Goal: Task Accomplishment & Management: Use online tool/utility

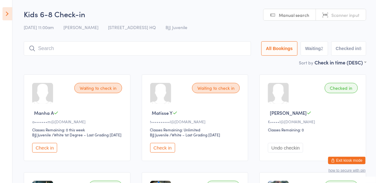
click at [6, 15] on icon at bounding box center [7, 13] width 10 height 13
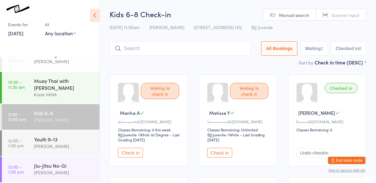
scroll to position [70, 0]
click at [37, 141] on div "Youth 9-13" at bounding box center [64, 138] width 60 height 7
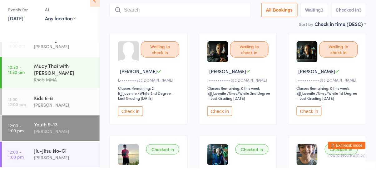
scroll to position [28, 0]
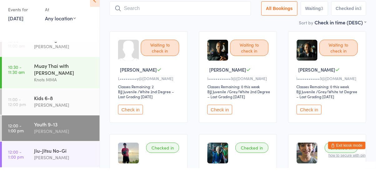
click at [220, 127] on button "Check in" at bounding box center [219, 125] width 25 height 10
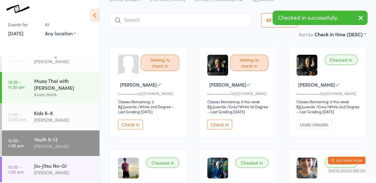
click at [220, 123] on button "Check in" at bounding box center [219, 125] width 25 height 10
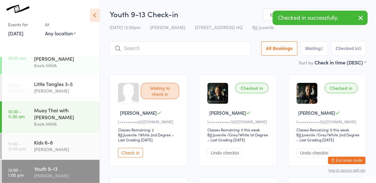
scroll to position [70, 0]
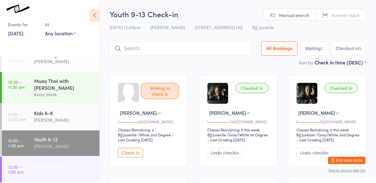
click at [35, 167] on div "Jiu-Jitsu No-Gi" at bounding box center [64, 165] width 60 height 7
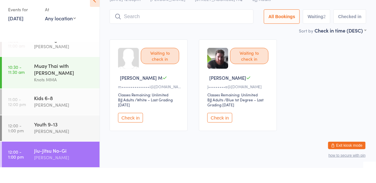
scroll to position [26, 0]
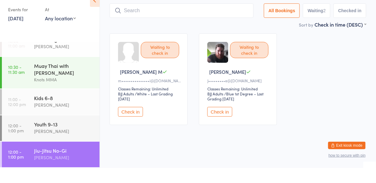
click at [130, 127] on button "Check in" at bounding box center [130, 127] width 25 height 10
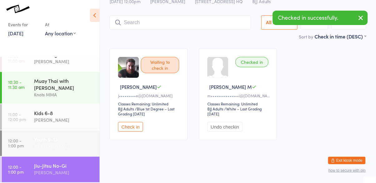
click at [32, 139] on link "12:00 - 1:00 pm Youth 9-13 [PERSON_NAME]" at bounding box center [51, 143] width 98 height 26
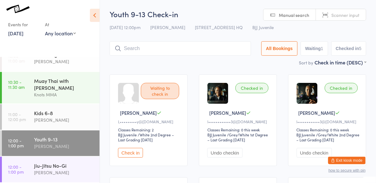
click at [195, 55] on input "search" at bounding box center [180, 48] width 141 height 14
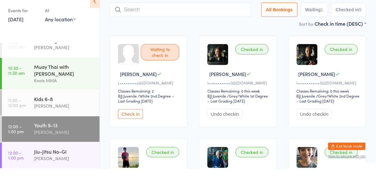
scroll to position [25, 0]
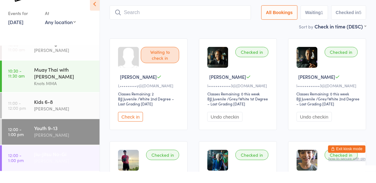
click at [59, 171] on div "[PERSON_NAME]" at bounding box center [64, 172] width 60 height 7
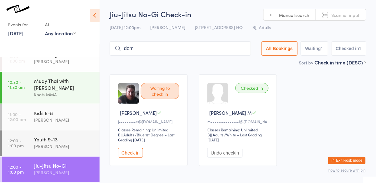
type input "dom"
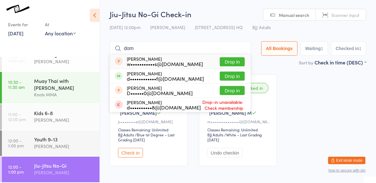
click at [231, 76] on button "Drop in" at bounding box center [232, 75] width 25 height 9
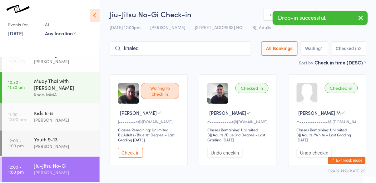
type input "khaled"
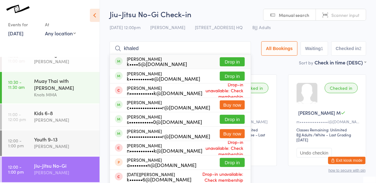
click at [233, 62] on button "Drop in" at bounding box center [232, 61] width 25 height 9
